Goal: Task Accomplishment & Management: Use online tool/utility

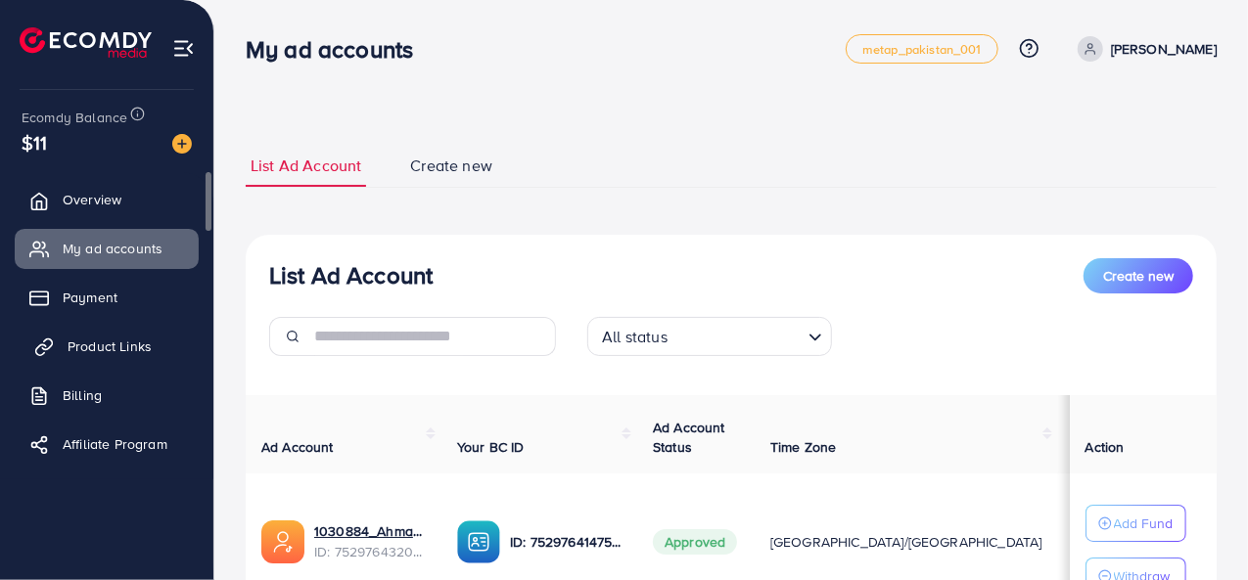
click at [98, 341] on span "Product Links" at bounding box center [110, 347] width 84 height 20
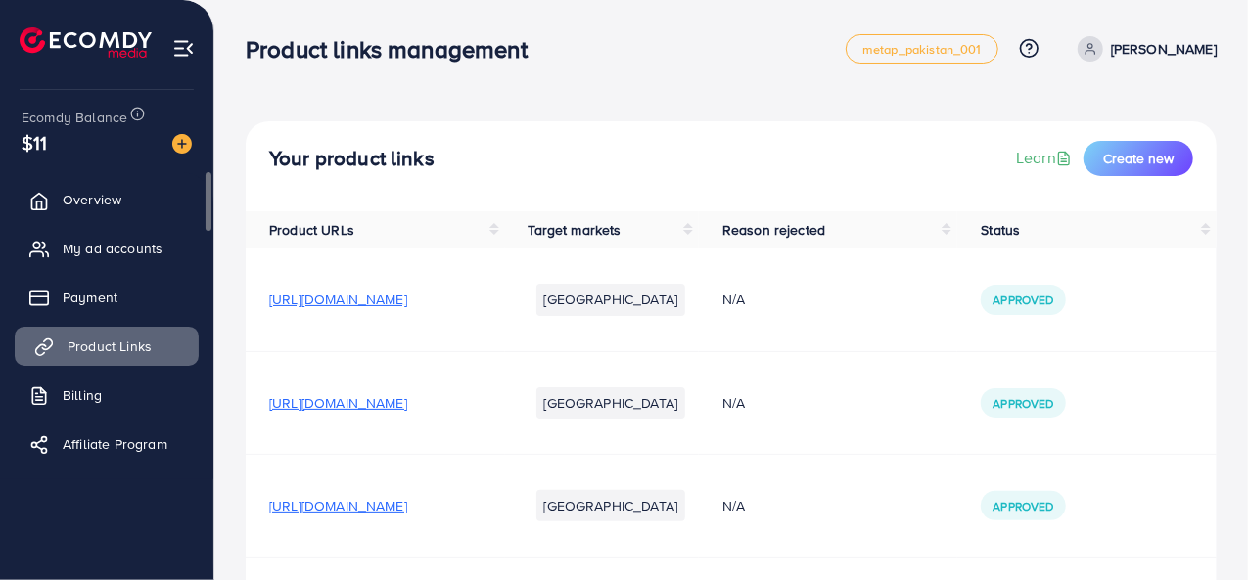
click at [98, 341] on span "Product Links" at bounding box center [110, 347] width 84 height 20
drag, startPoint x: 1247, startPoint y: 375, endPoint x: 1251, endPoint y: 441, distance: 66.7
click at [1247, 441] on html "Product links management metap_pakistan_001 Help Center Contact Support Plans a…" at bounding box center [624, 290] width 1248 height 580
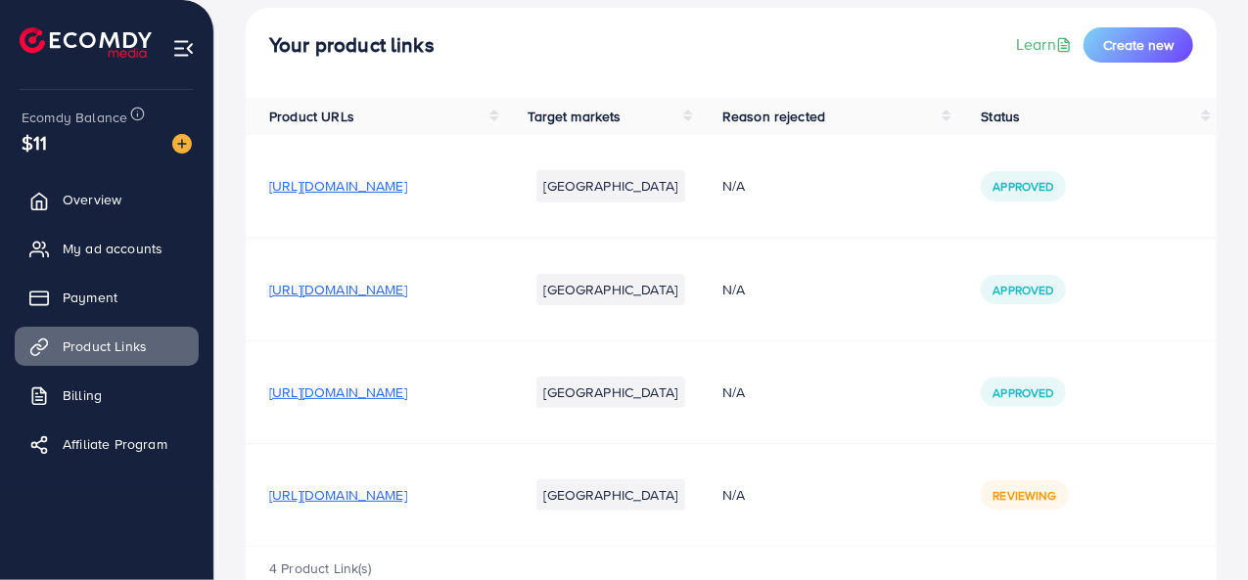
scroll to position [166, 0]
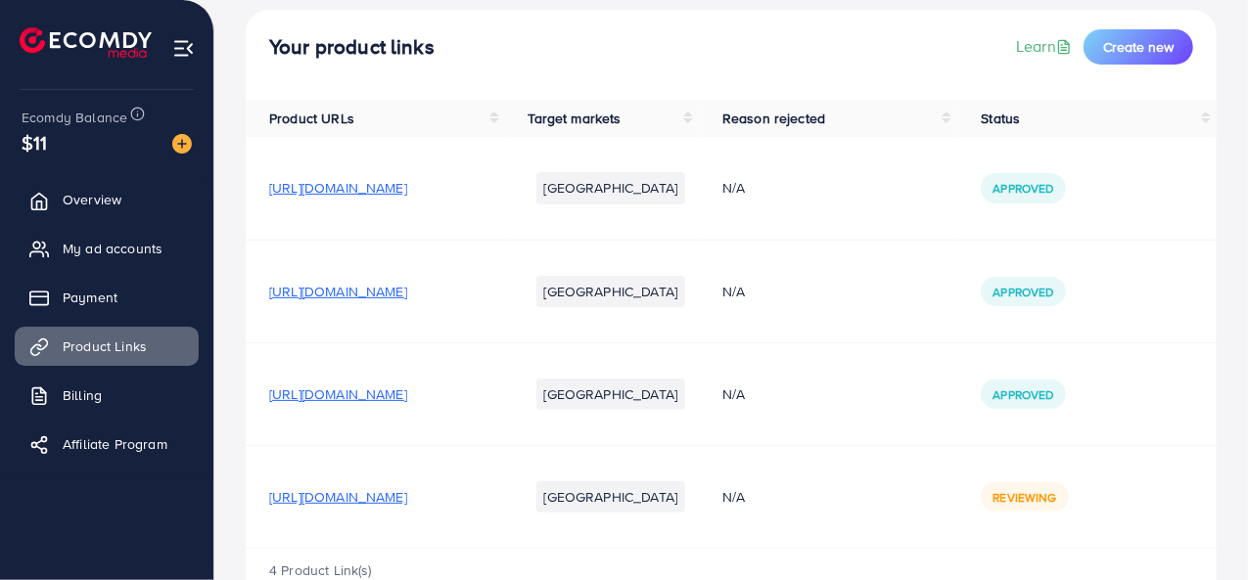
scroll to position [166, 0]
